Goal: Task Accomplishment & Management: Use online tool/utility

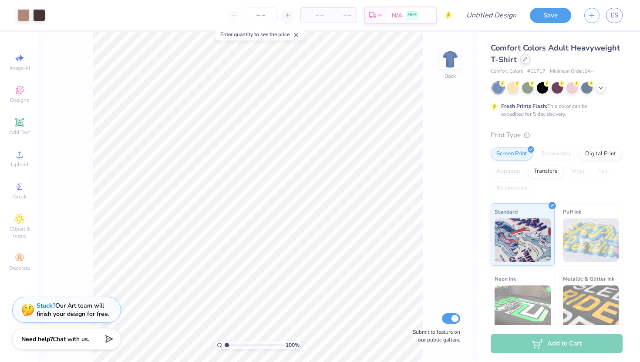
click at [526, 60] on icon at bounding box center [525, 59] width 4 height 4
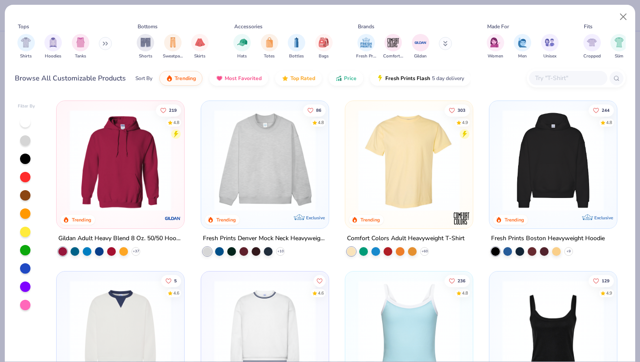
click at [436, 161] on img at bounding box center [409, 160] width 110 height 101
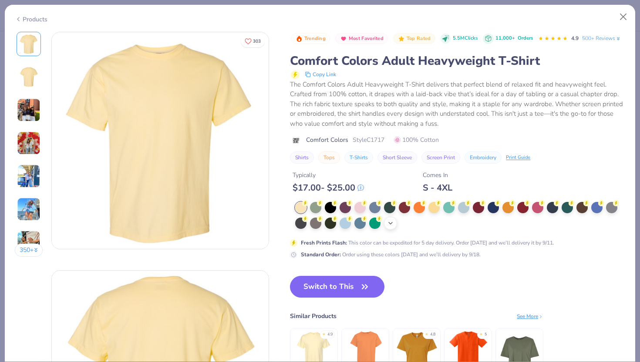
click at [388, 225] on icon at bounding box center [390, 223] width 7 height 7
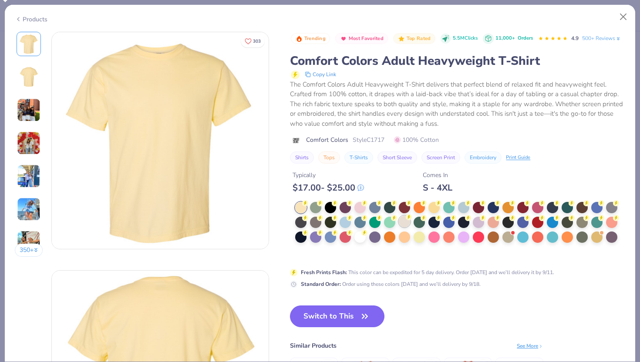
click at [410, 225] on div at bounding box center [404, 221] width 11 height 11
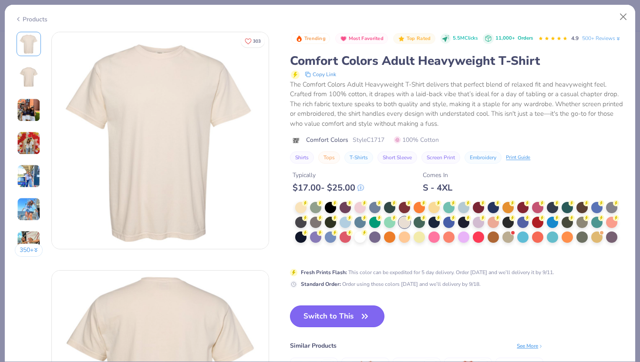
click at [359, 316] on span "button" at bounding box center [365, 317] width 12 height 12
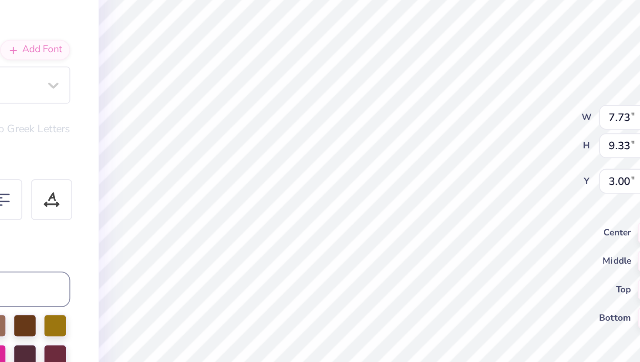
type input "7.73"
type input "9.33"
type input "3.00"
type input "0.90"
type input "0.79"
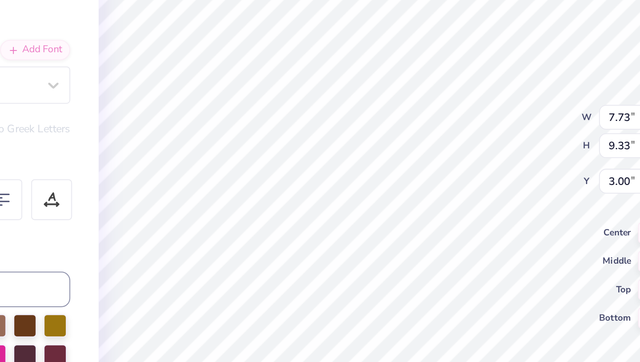
type input "7.70"
type textarea "E"
type textarea "KD"
type input "7.36"
type input "0.84"
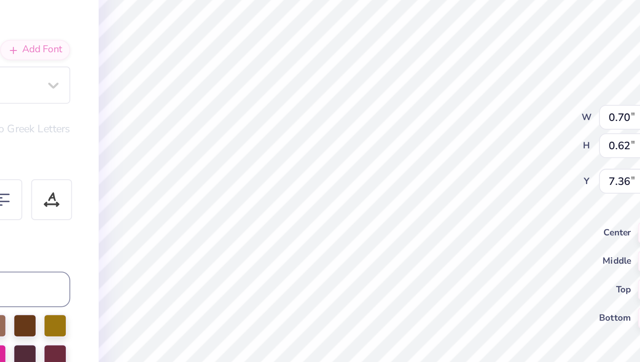
type input "0.74"
type input "7.30"
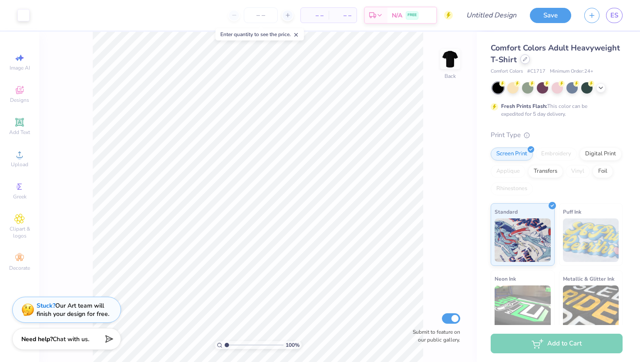
click at [522, 59] on div at bounding box center [525, 59] width 10 height 10
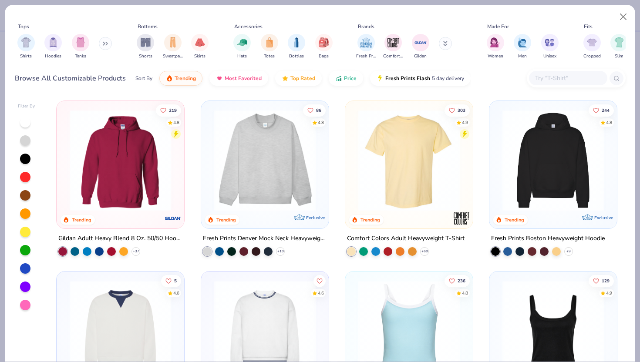
click at [441, 167] on img at bounding box center [409, 160] width 110 height 101
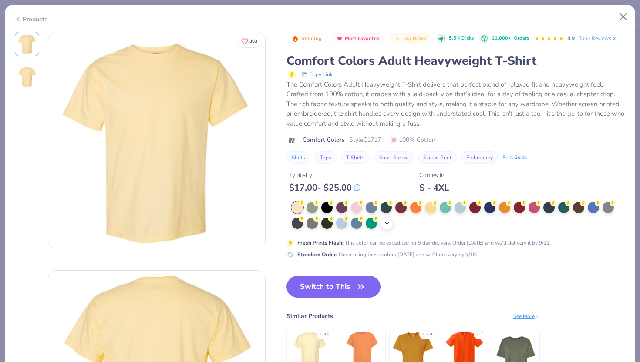
click at [385, 225] on icon at bounding box center [387, 223] width 7 height 7
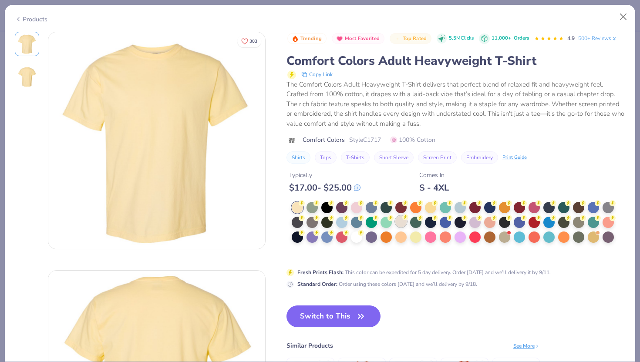
click at [401, 226] on div at bounding box center [400, 221] width 11 height 11
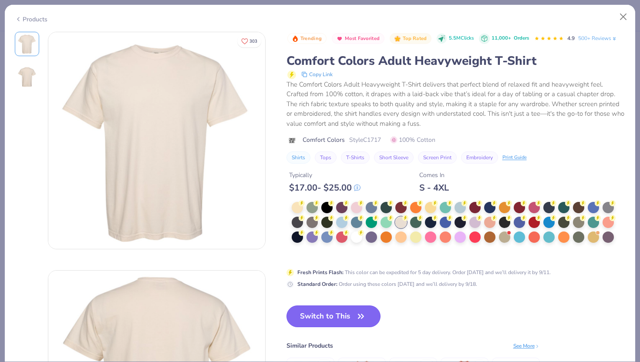
click at [329, 321] on button "Switch to This" at bounding box center [334, 317] width 95 height 22
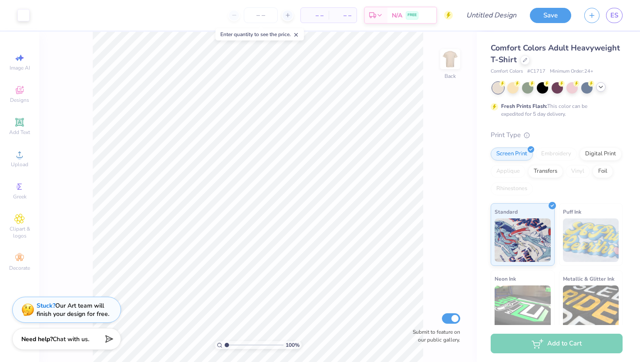
click at [600, 86] on icon at bounding box center [601, 87] width 7 height 7
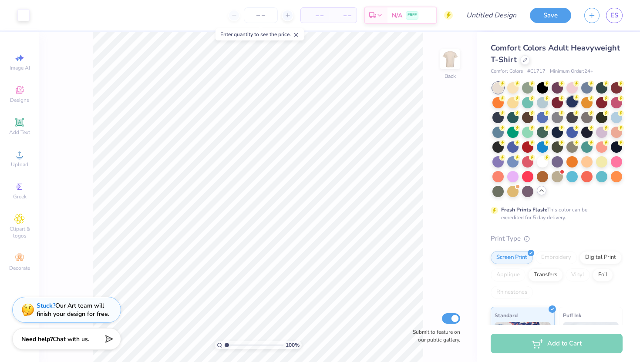
click at [576, 103] on div at bounding box center [572, 101] width 11 height 11
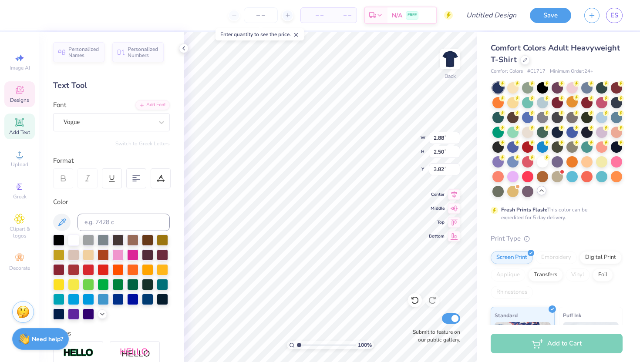
type textarea "K"
type input "5.43"
type textarea "P"
type textarea "D"
